Goal: Navigation & Orientation: Go to known website

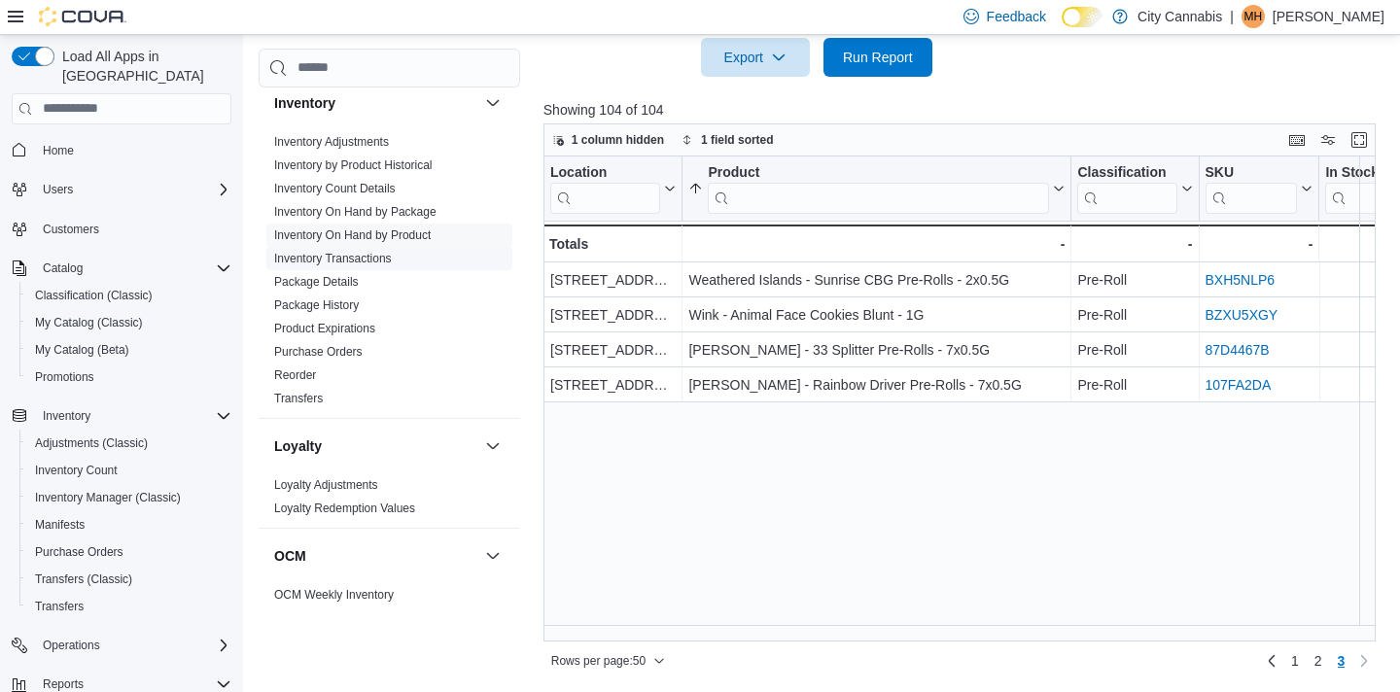
scroll to position [0, 87]
